Goal: Information Seeking & Learning: Learn about a topic

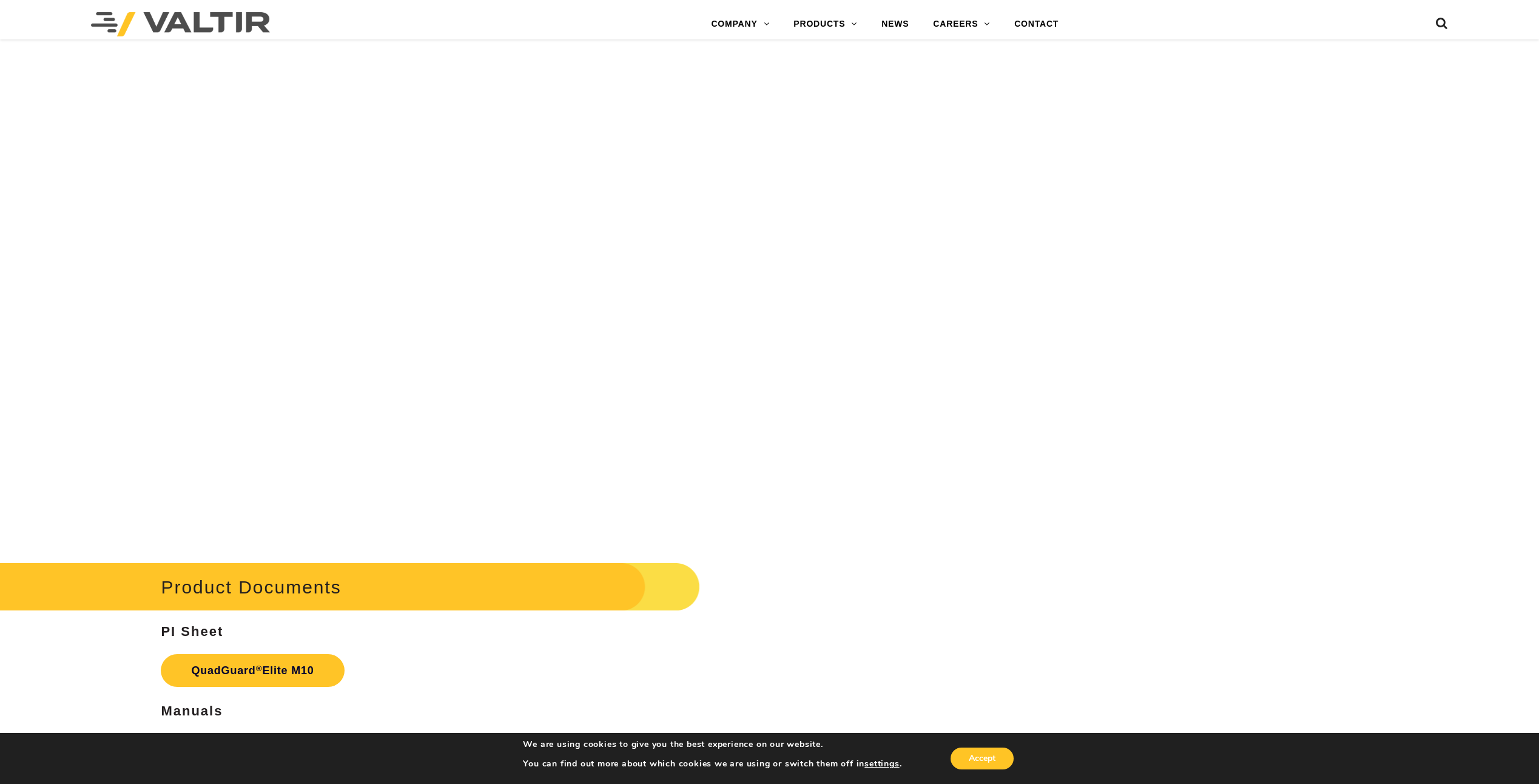
scroll to position [7098, 0]
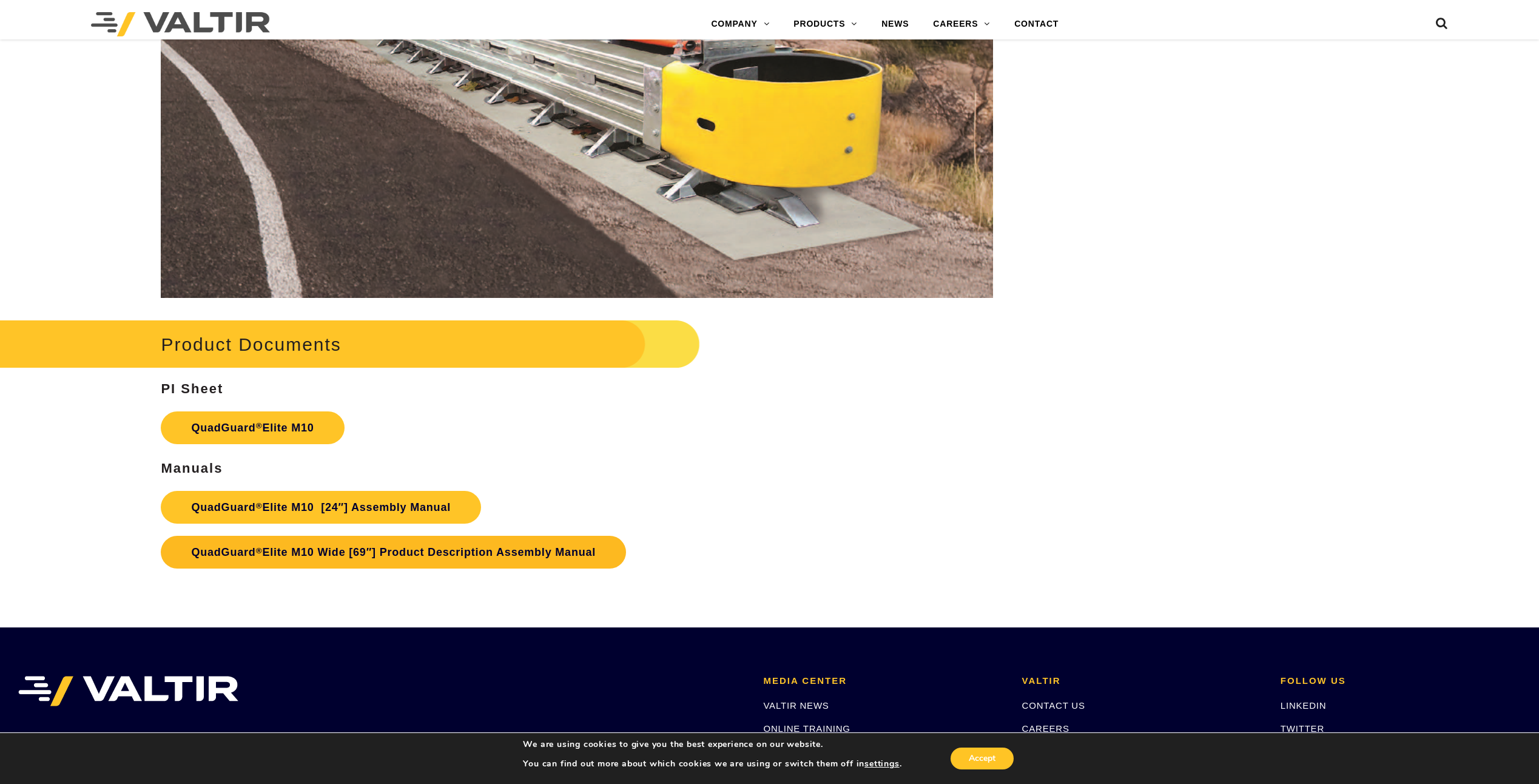
click at [328, 555] on link "QuadGuard ® Elite M10 Wide [69″] Product Description Assembly Manual" at bounding box center [393, 552] width 466 height 33
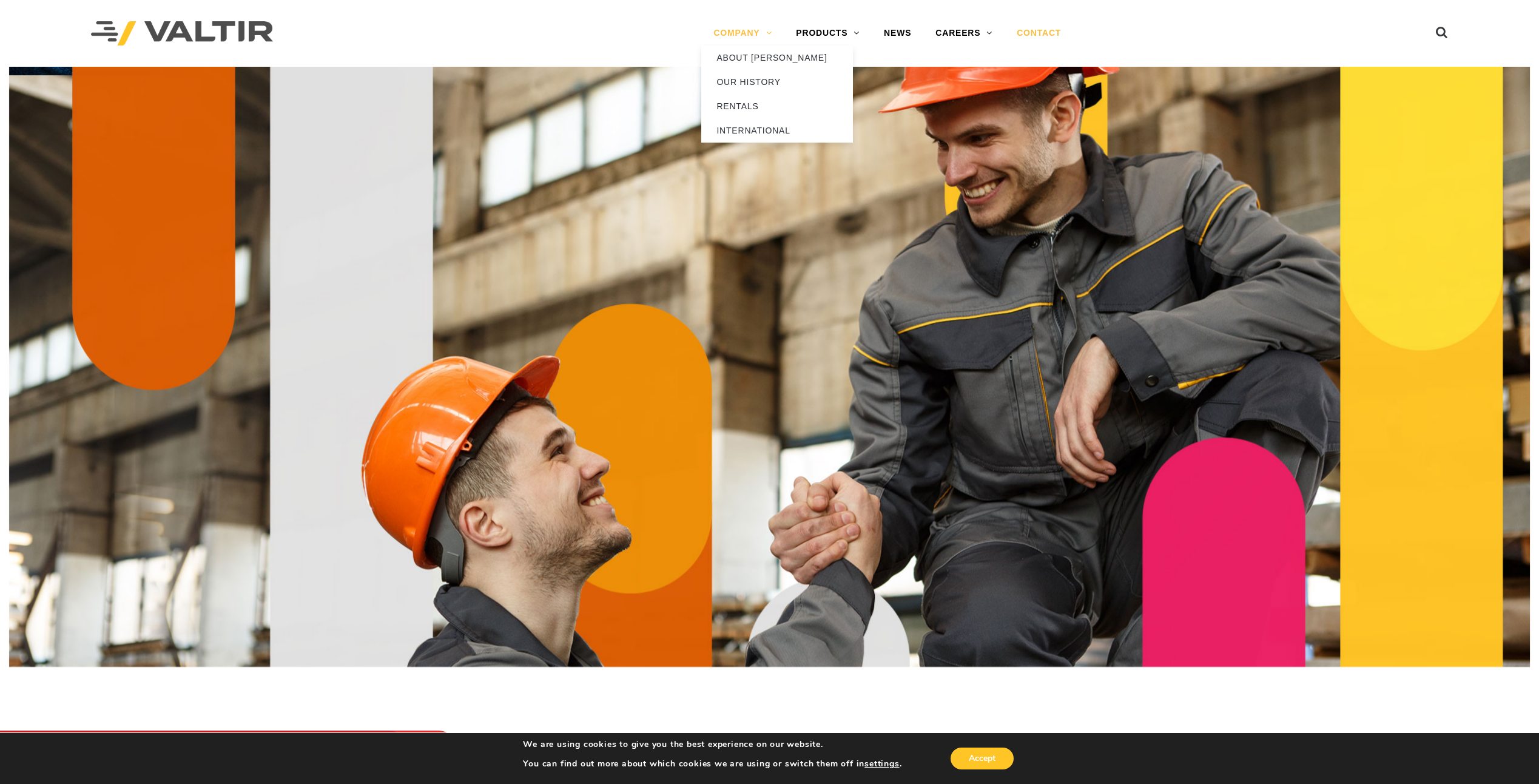
click at [762, 35] on link "COMPANY" at bounding box center [743, 33] width 82 height 24
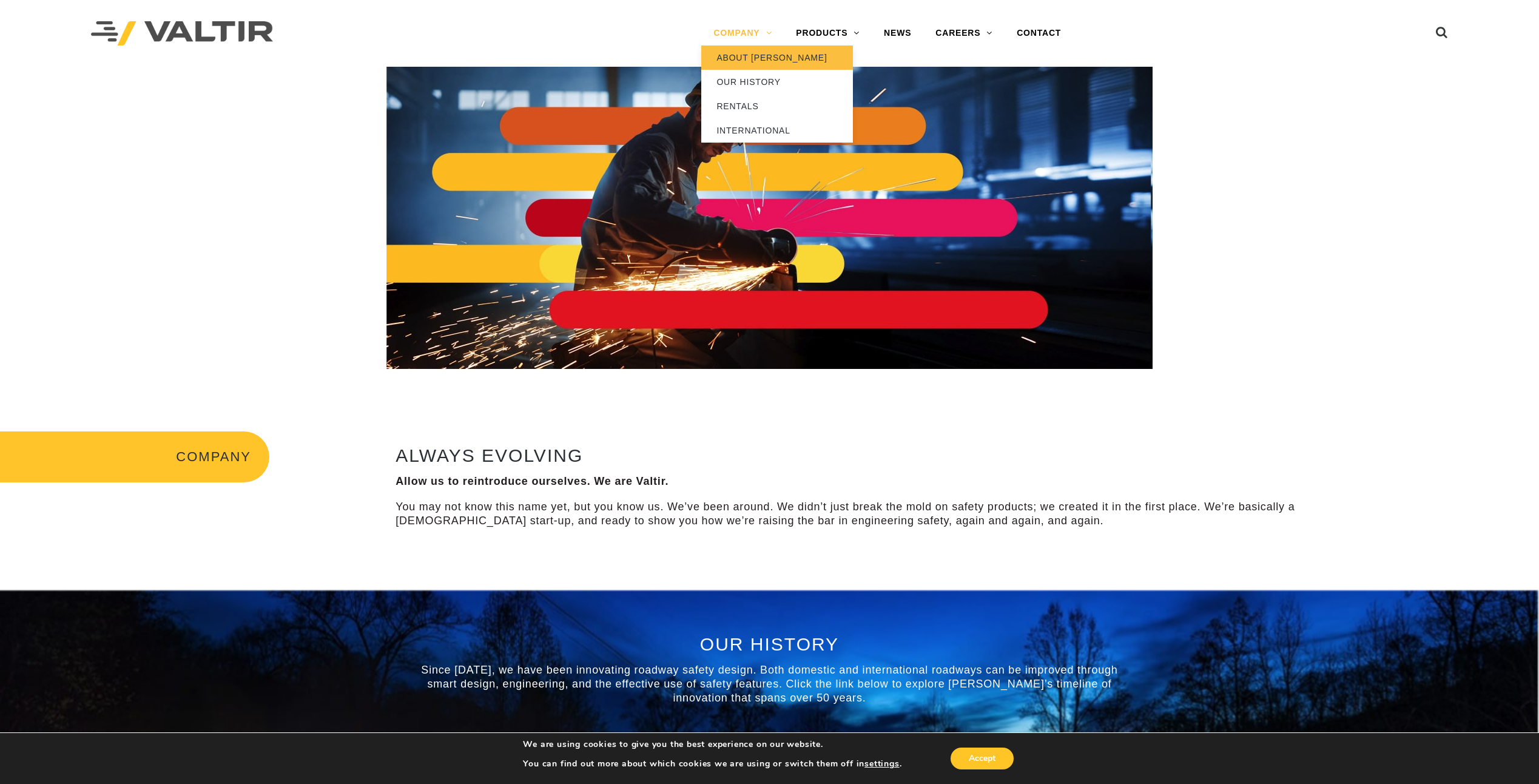
click at [757, 62] on link "ABOUT [PERSON_NAME]" at bounding box center [777, 58] width 151 height 24
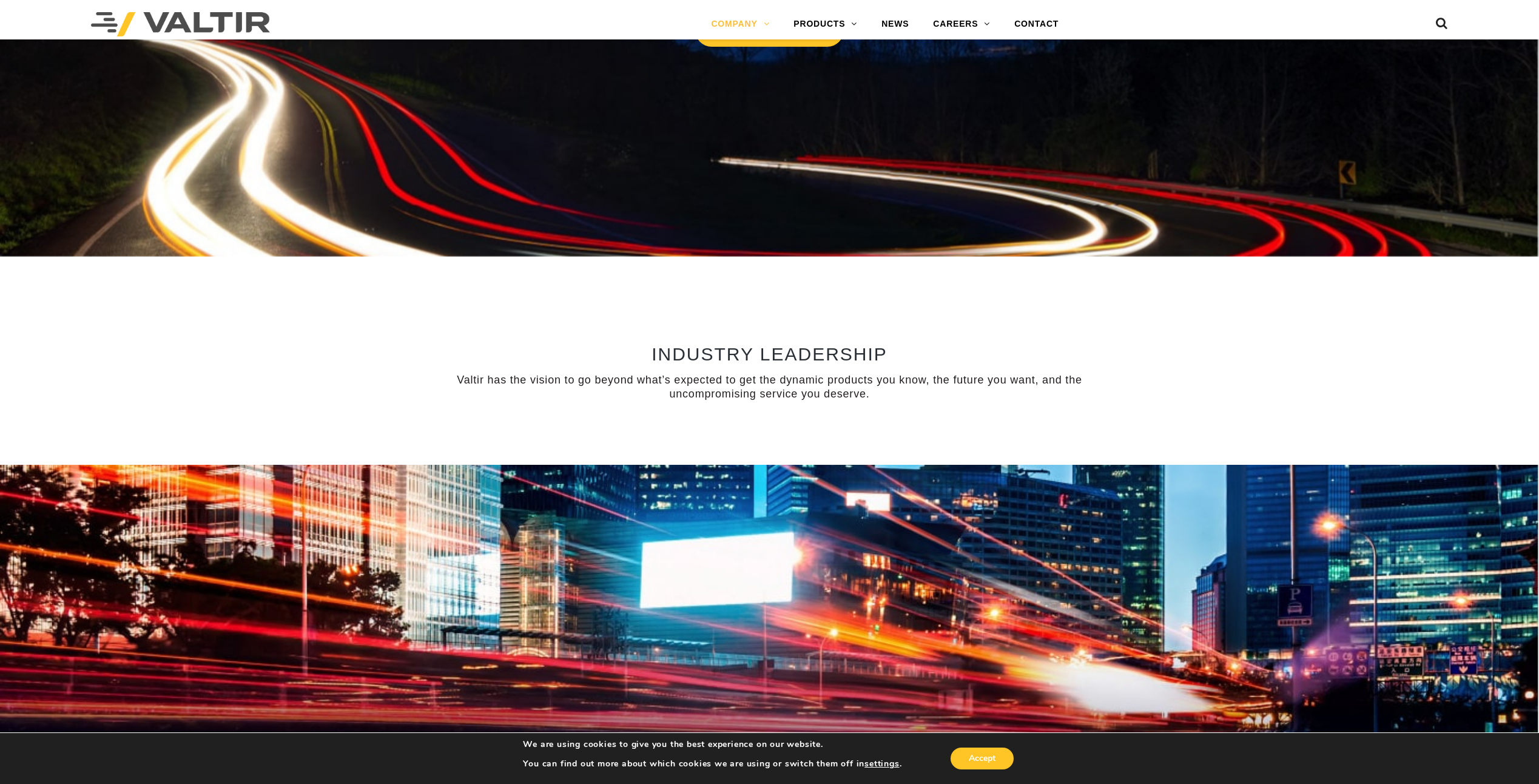
scroll to position [231, 0]
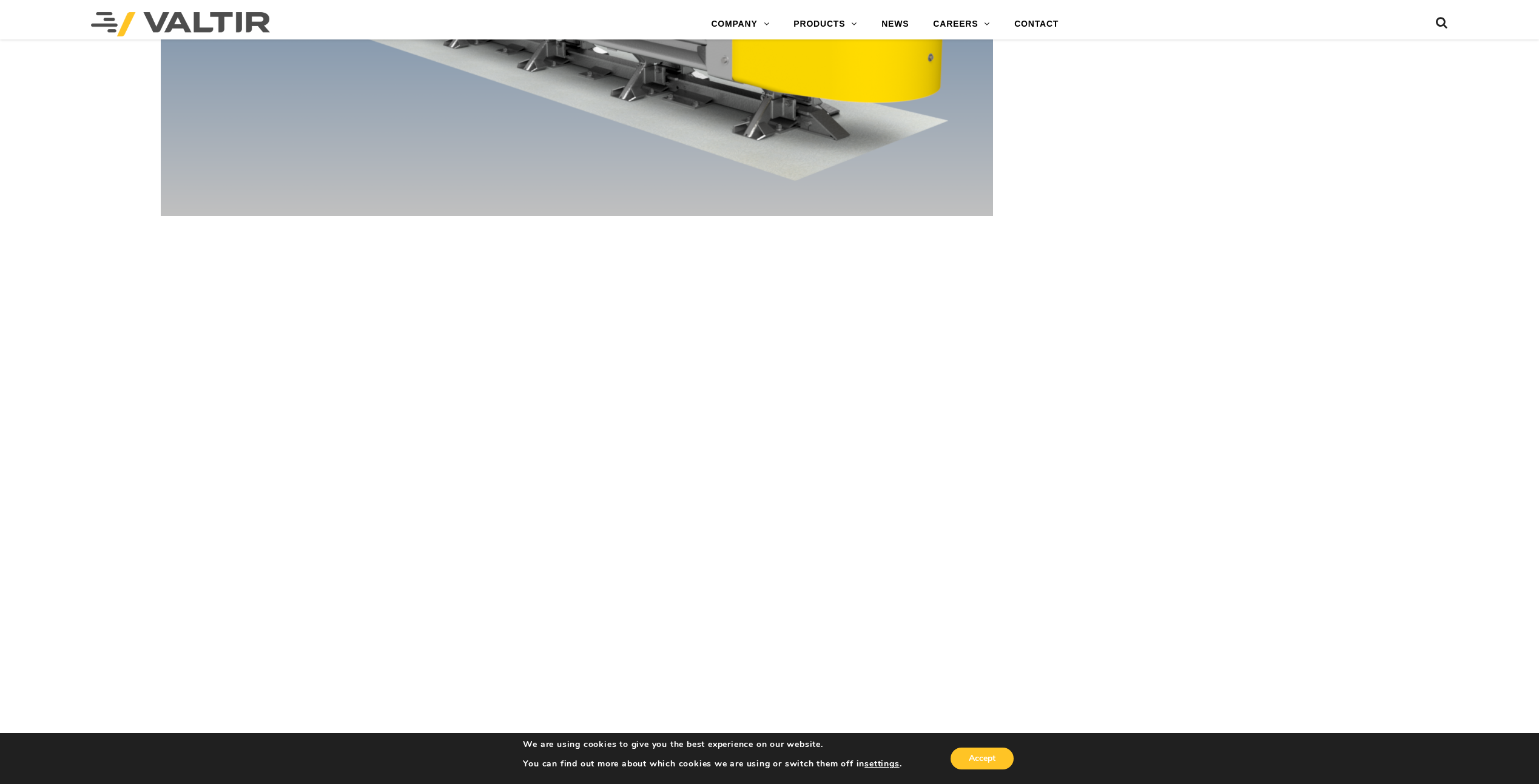
scroll to position [7159, 0]
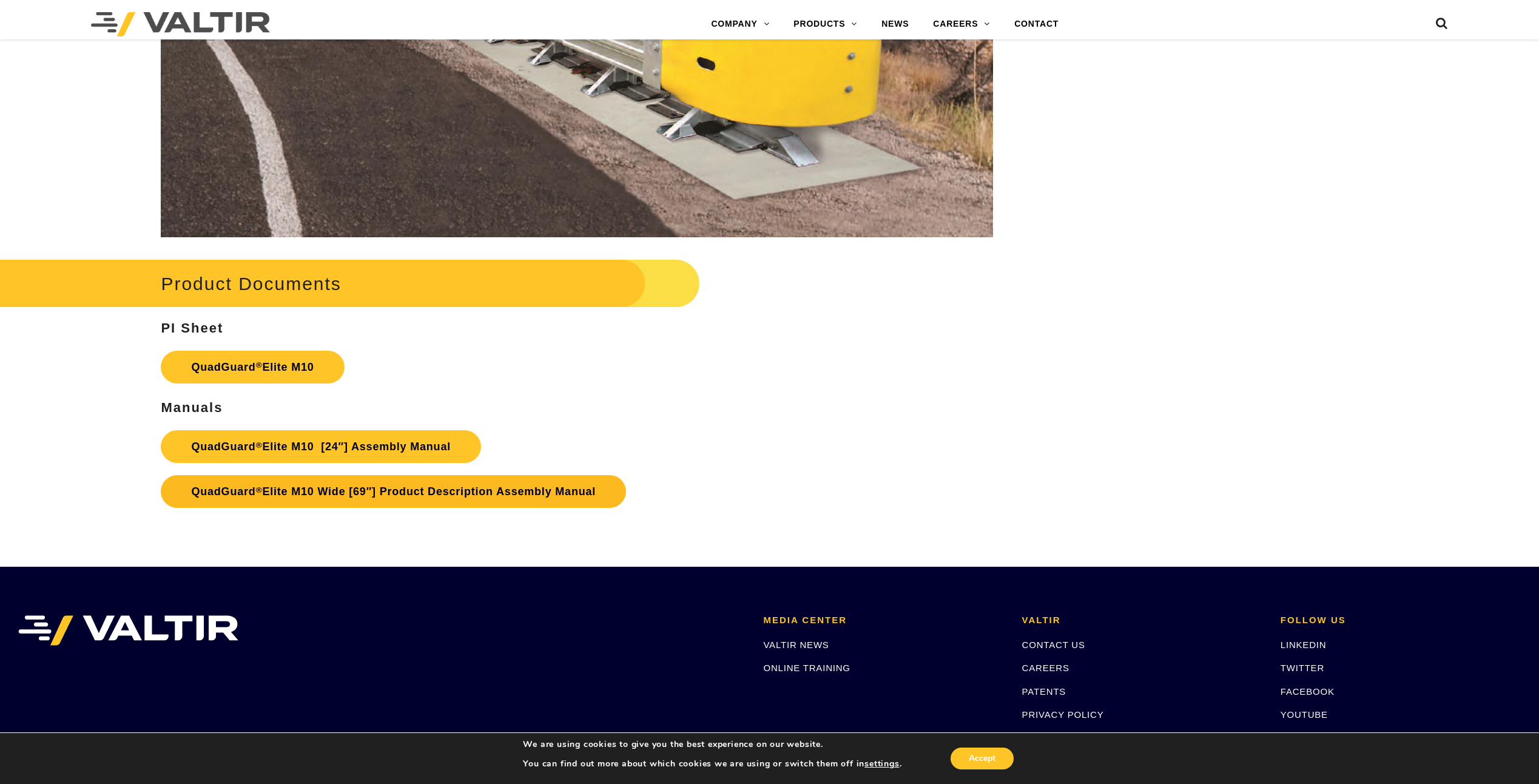
click at [434, 490] on link "QuadGuard ® Elite M10 Wide [69″] Product Description Assembly Manual" at bounding box center [393, 492] width 466 height 33
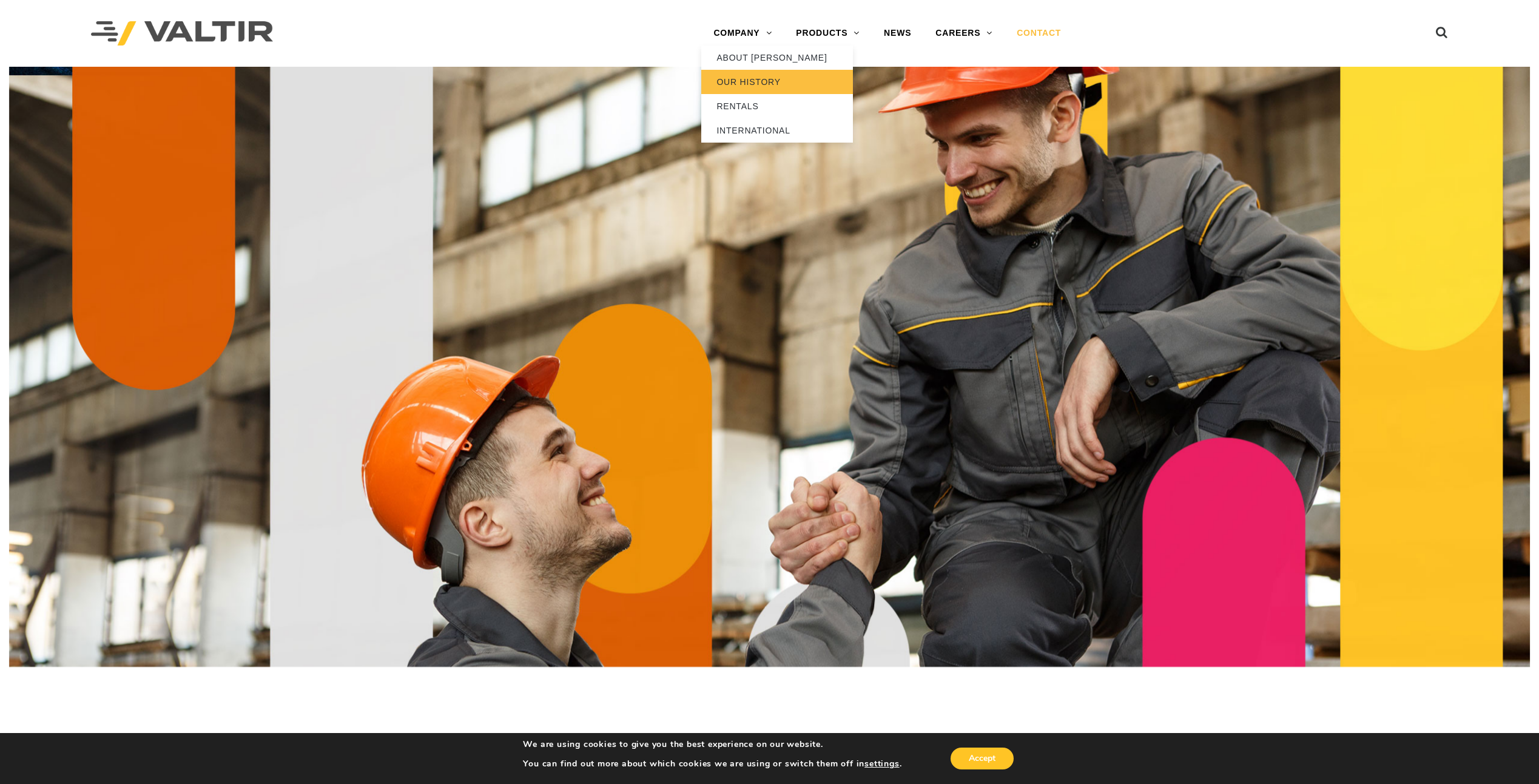
click at [760, 85] on link "OUR HISTORY" at bounding box center [777, 82] width 151 height 24
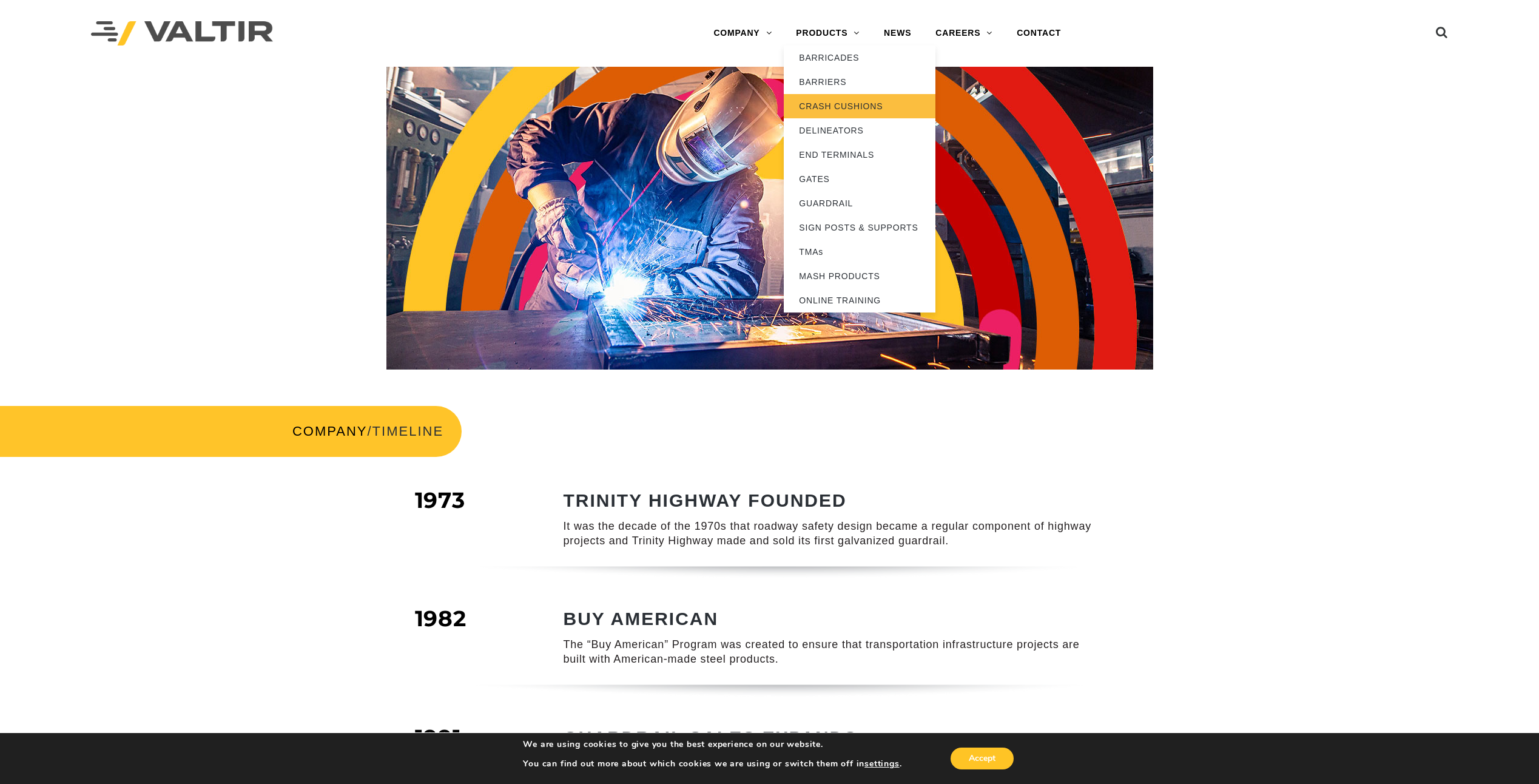
click at [843, 109] on link "CRASH CUSHIONS" at bounding box center [860, 106] width 151 height 24
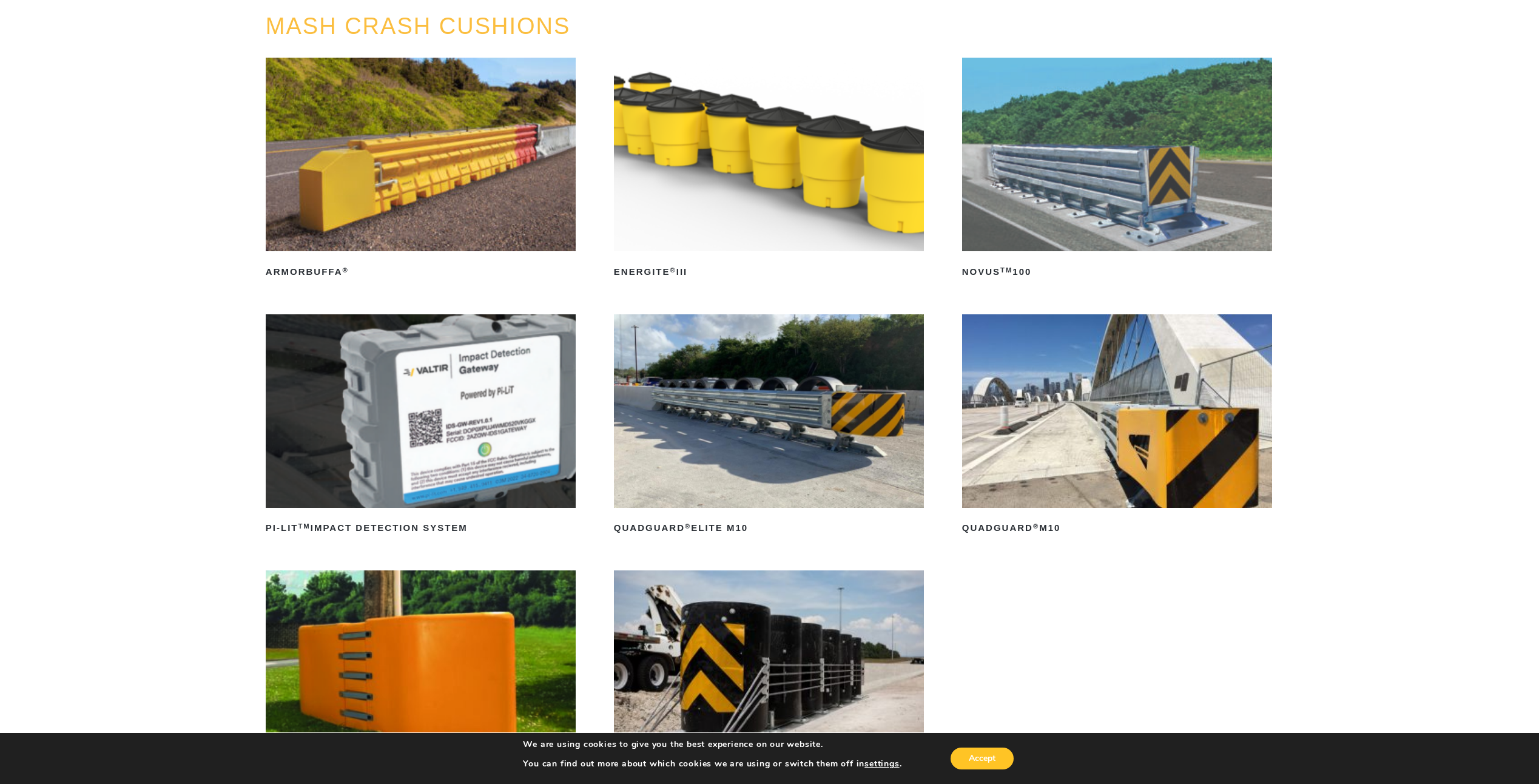
scroll to position [182, 0]
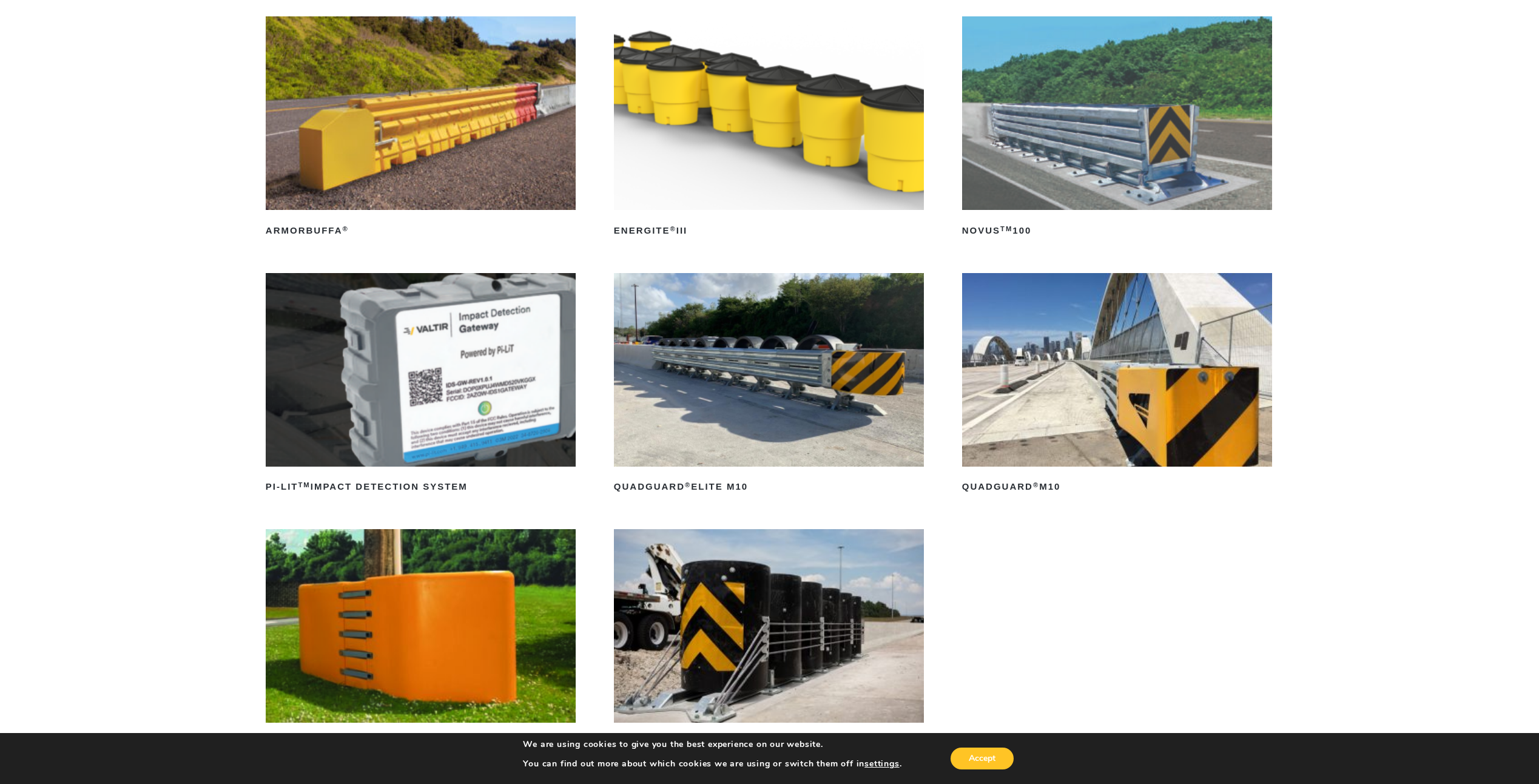
click at [699, 377] on img at bounding box center [769, 370] width 310 height 193
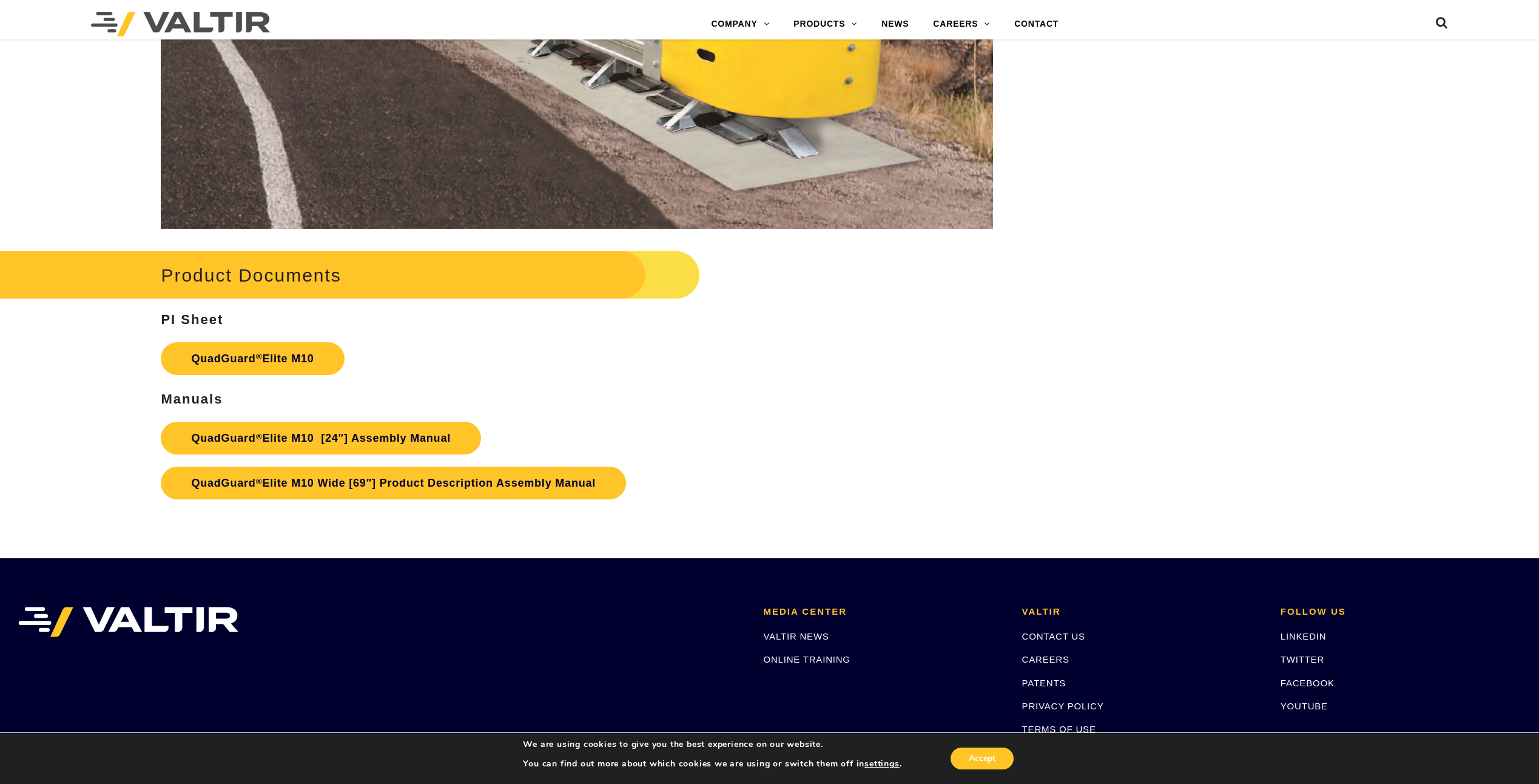
scroll to position [7306, 0]
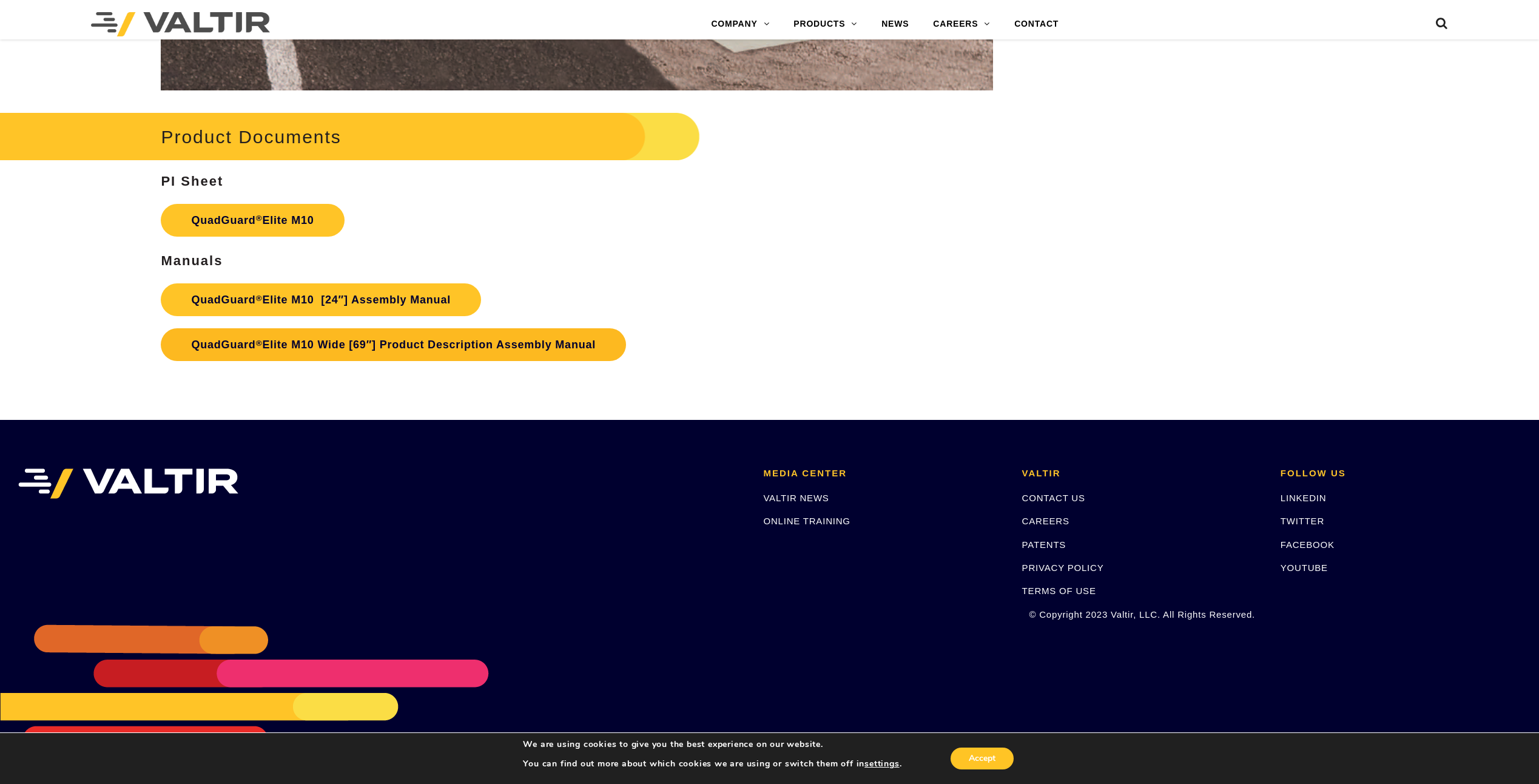
click at [386, 346] on link "QuadGuard ® Elite M10 Wide [69″] Product Description Assembly Manual" at bounding box center [393, 345] width 466 height 33
